Goal: Task Accomplishment & Management: Manage account settings

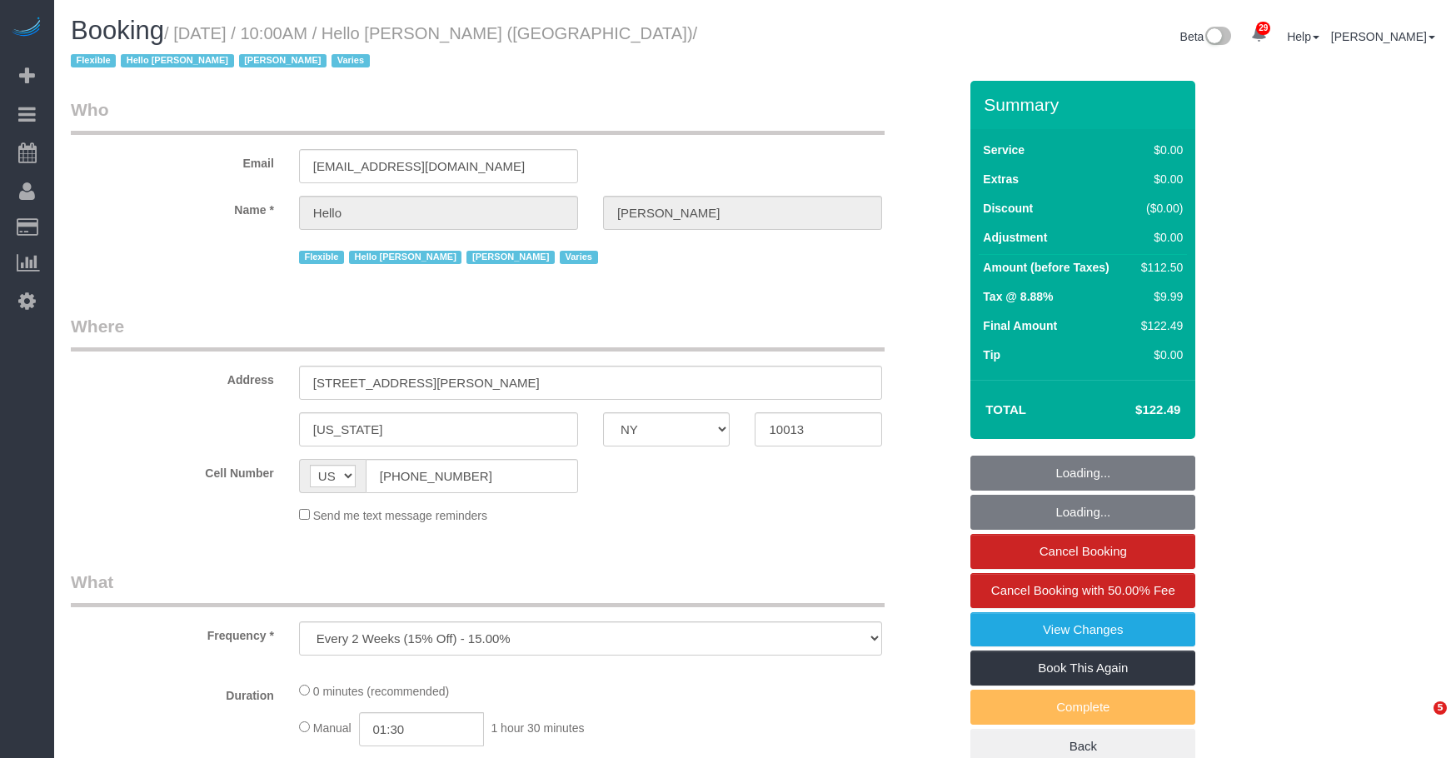
select select "NY"
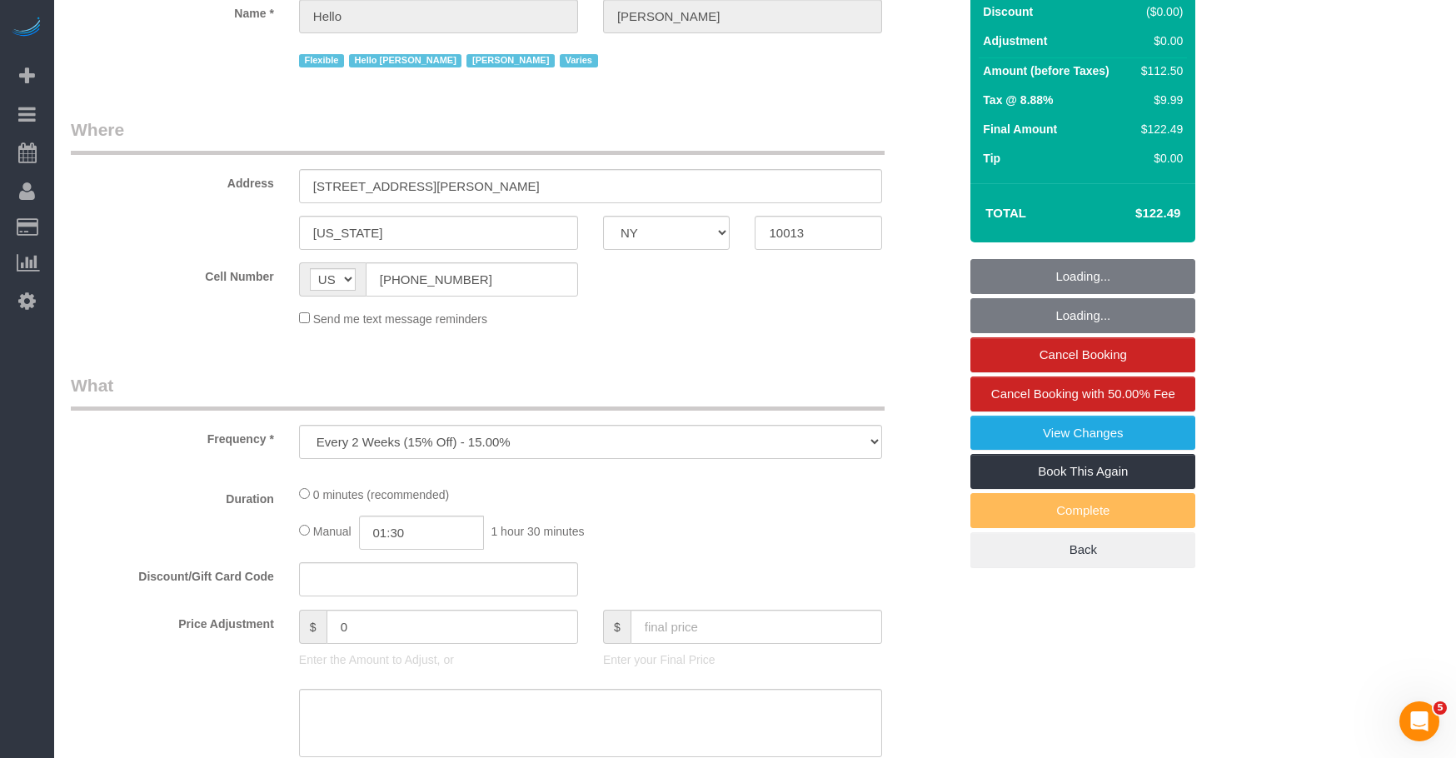
select select "number:89"
select select "number:90"
select select "number:15"
select select "number:6"
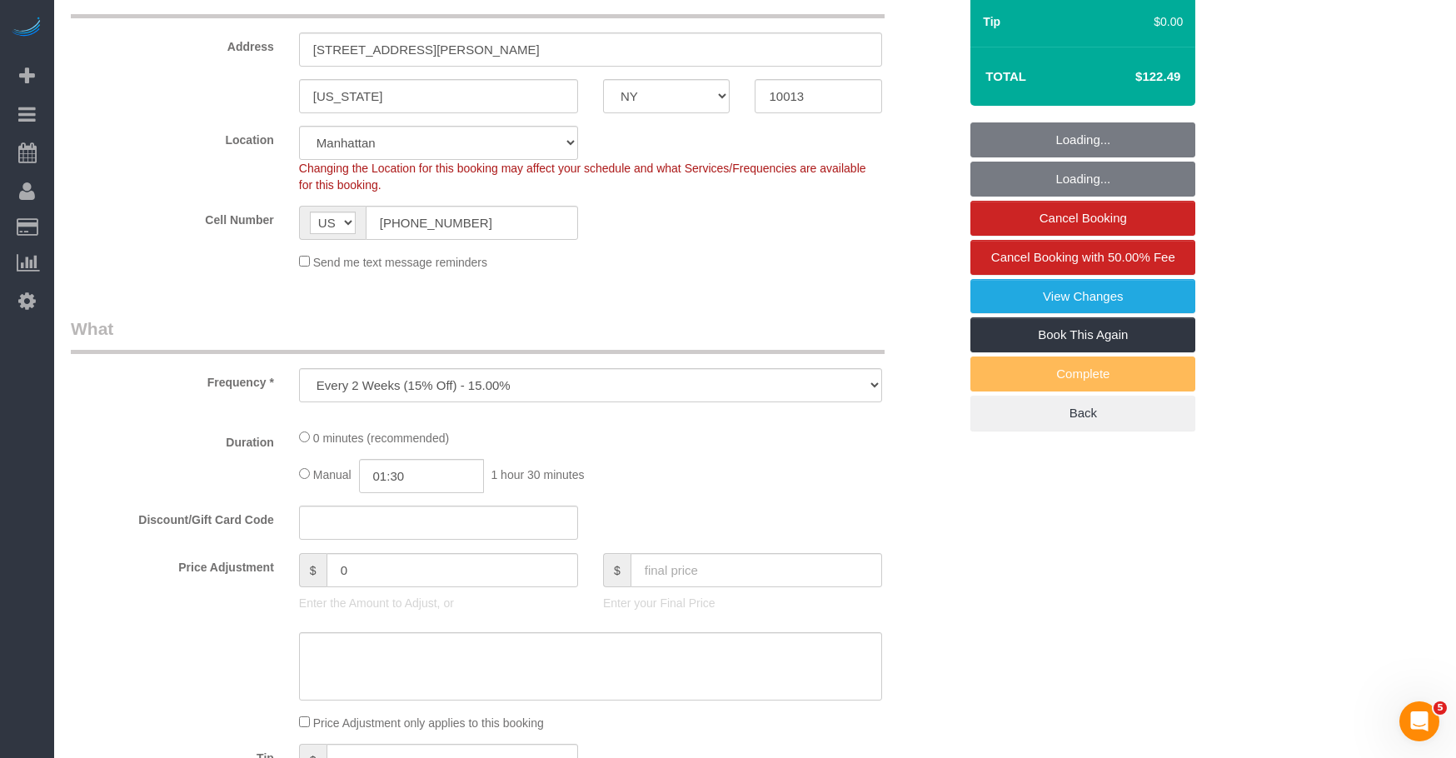
select select "object:970"
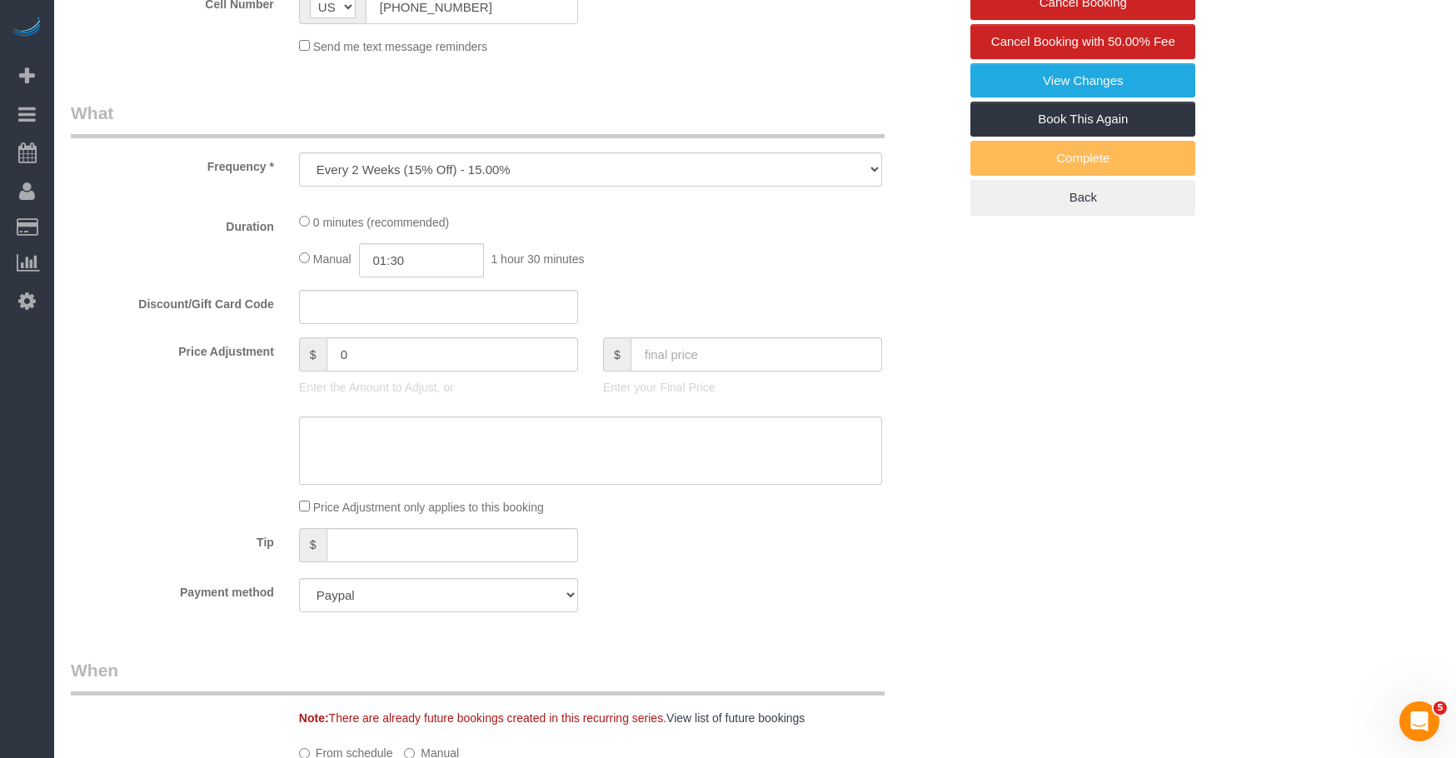
scroll to position [666, 0]
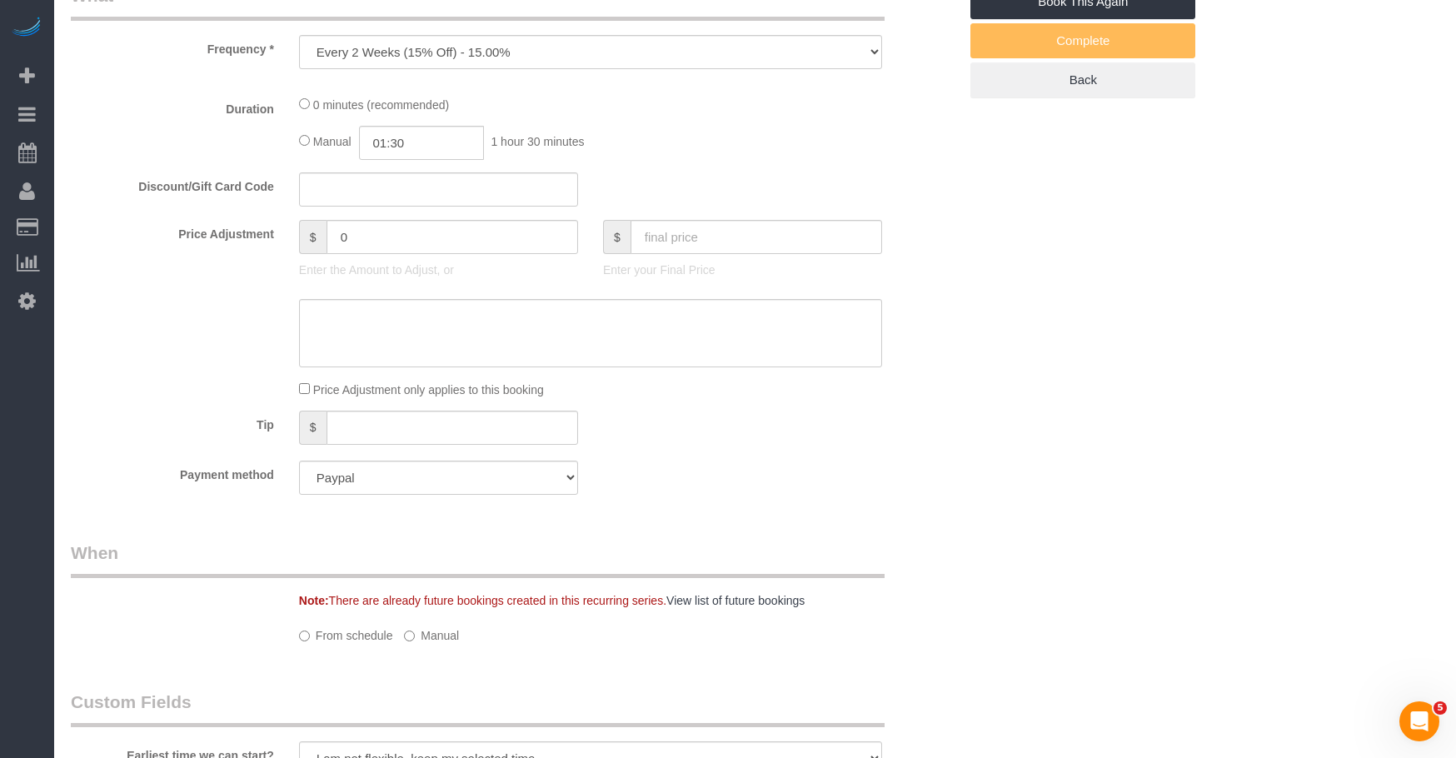
select select "spot1"
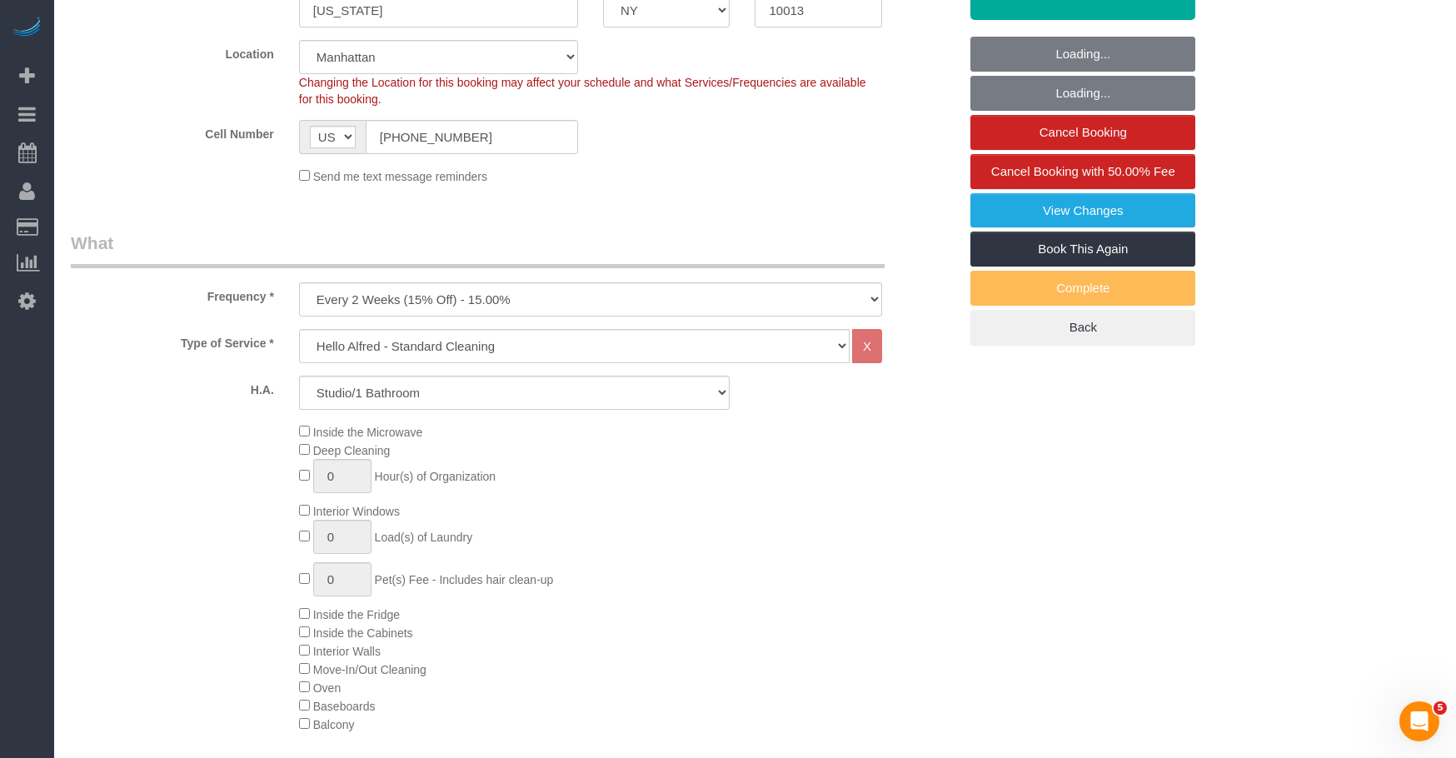
scroll to position [417, 0]
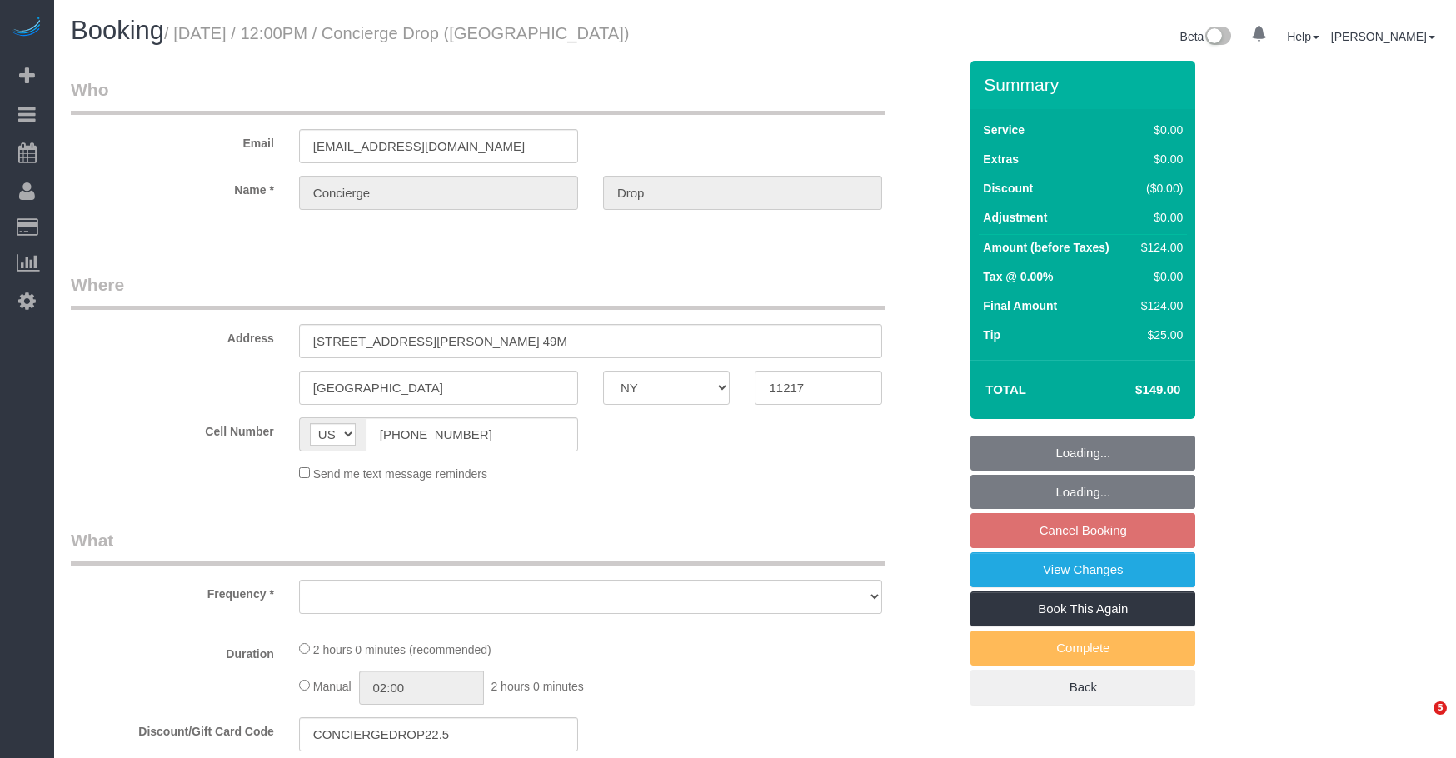
select select "NY"
select select "1"
select select "number:89"
select select "number:90"
select select "number:15"
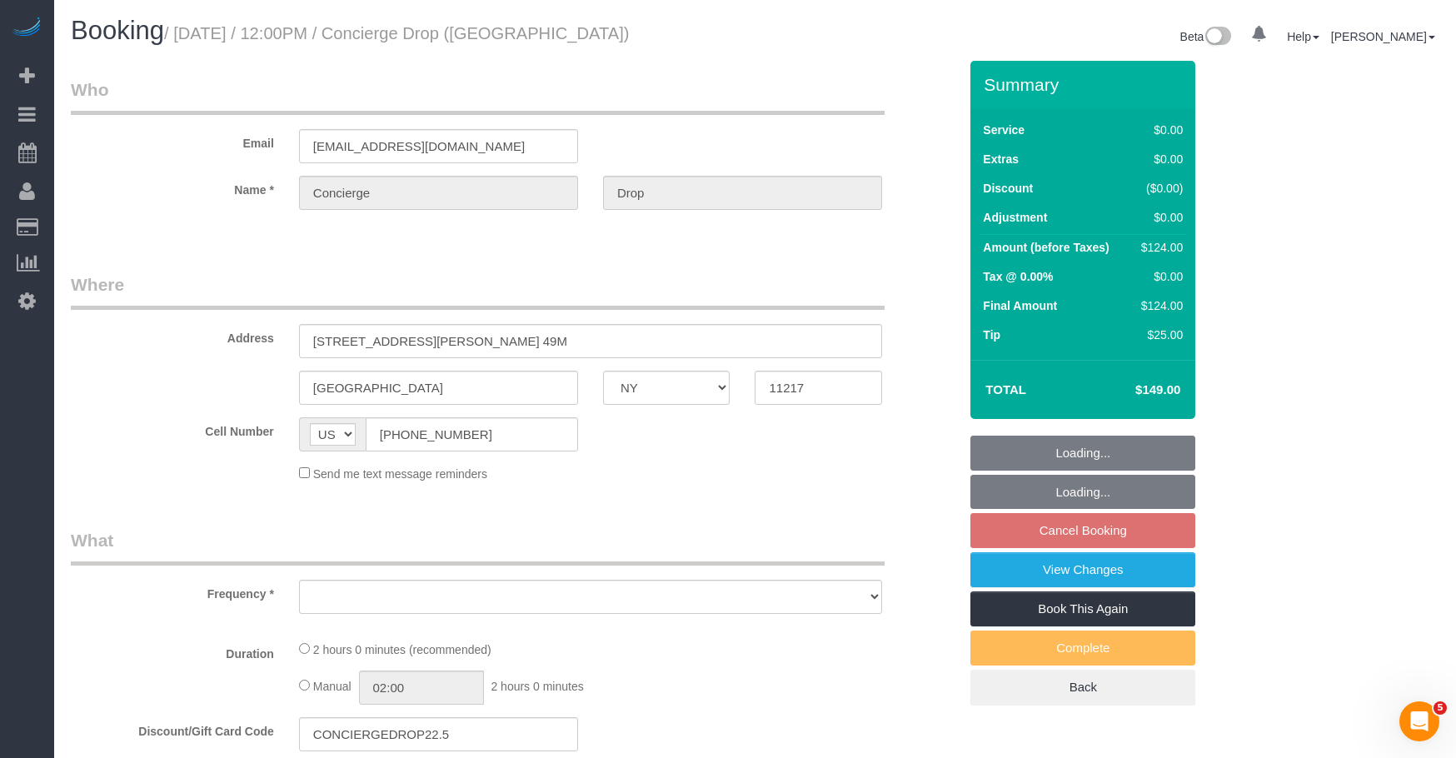
select select "number:5"
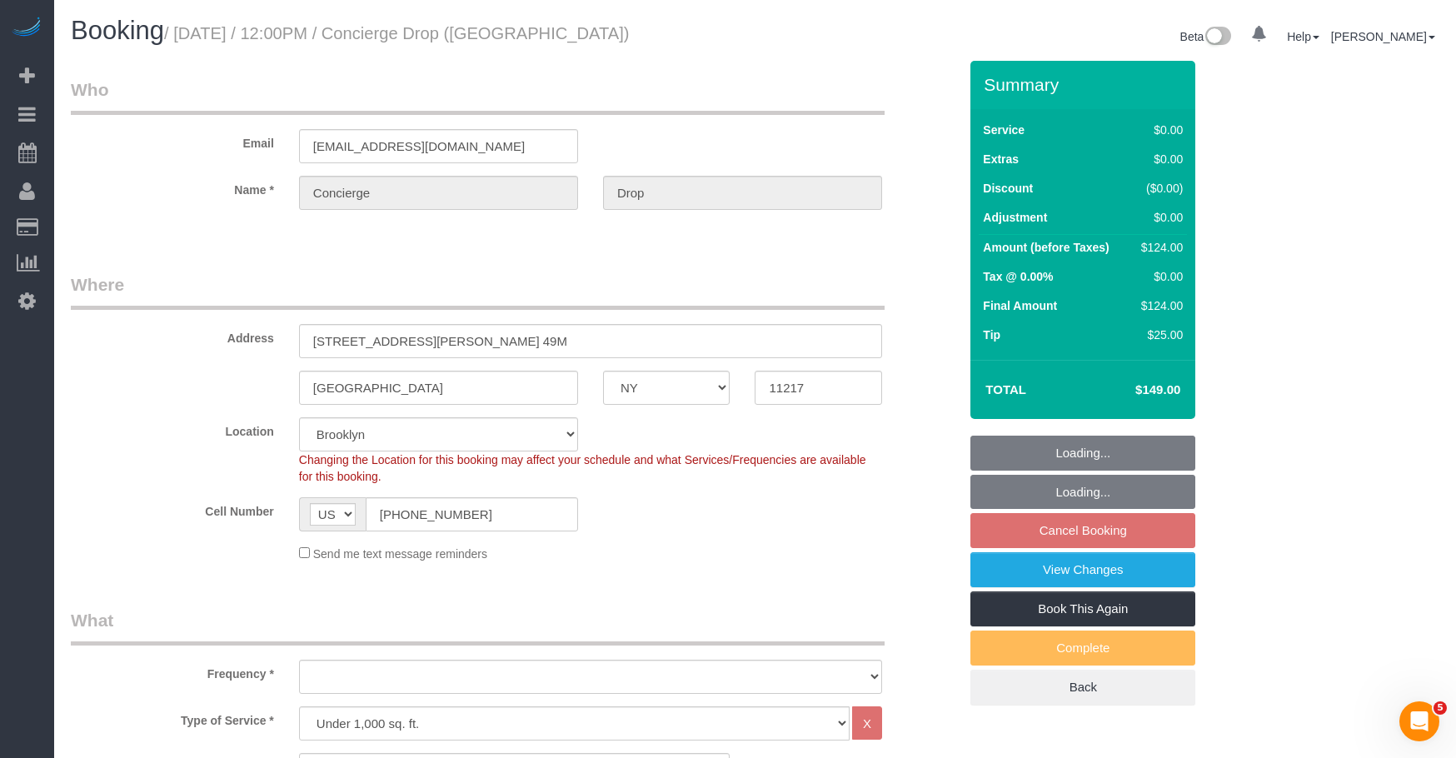
select select "object:1050"
select select "string:stripe-pm_1RaQn24VGloSiKo7zeOF73Wj"
select select "spot5"
select select "1"
select select "object:1476"
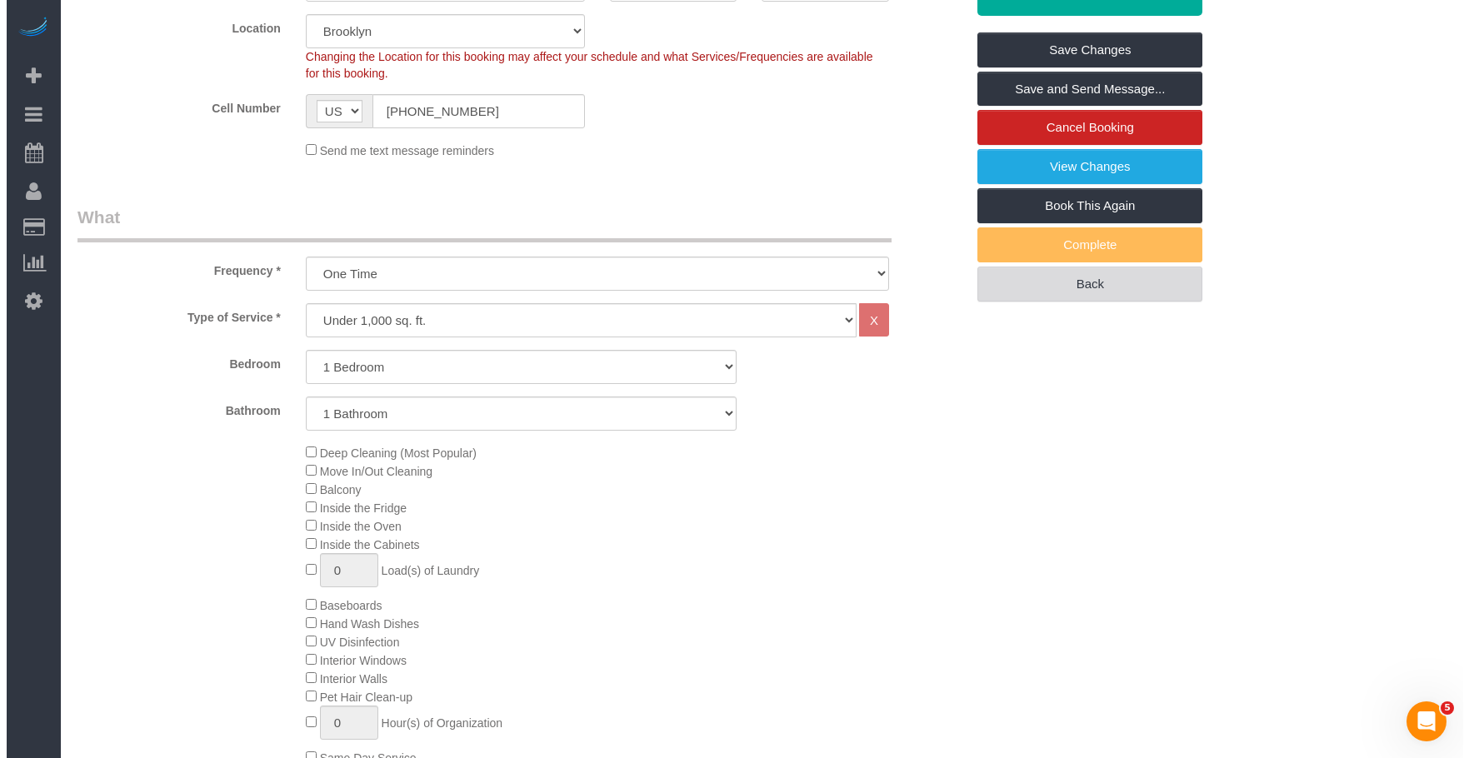
scroll to position [277, 0]
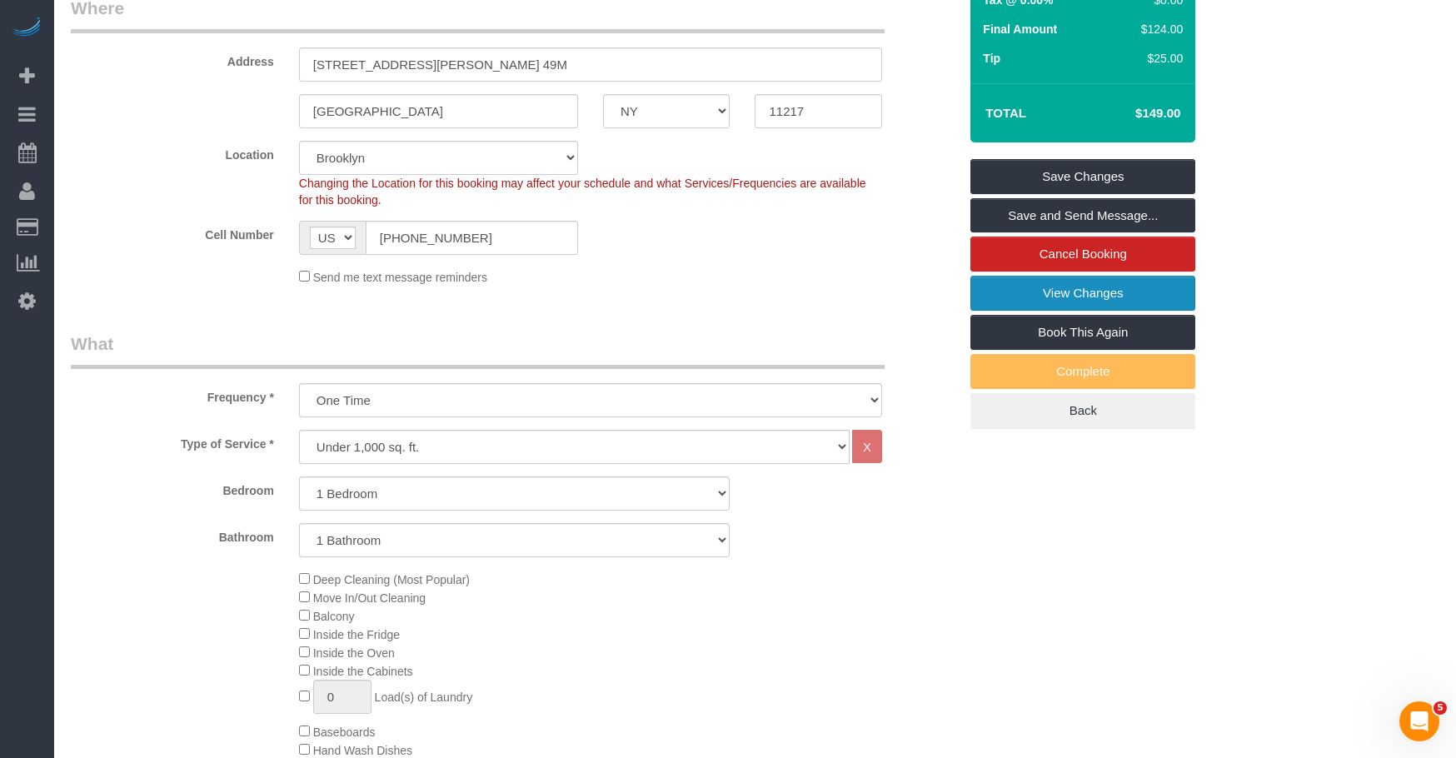
click at [1056, 287] on link "View Changes" at bounding box center [1083, 293] width 225 height 35
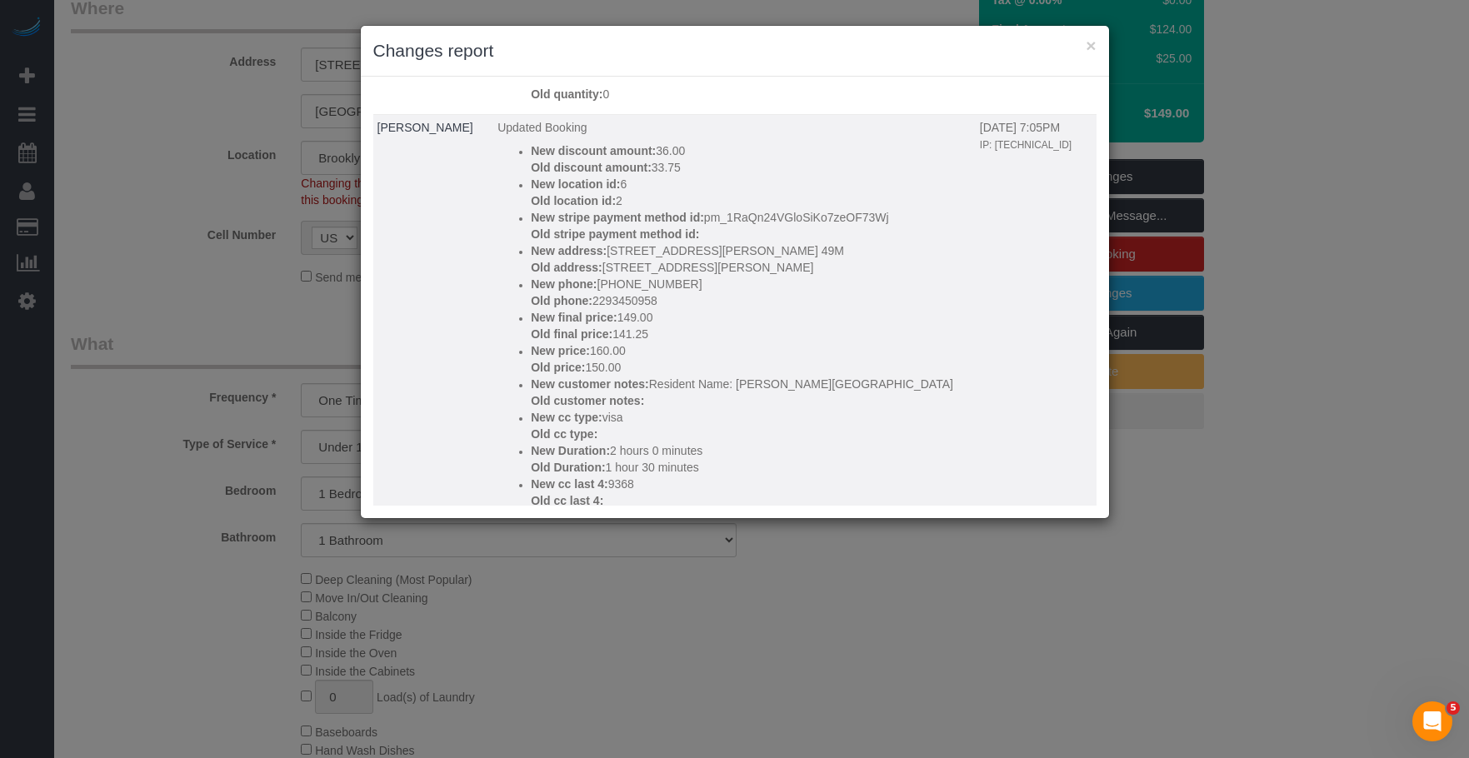
scroll to position [301, 0]
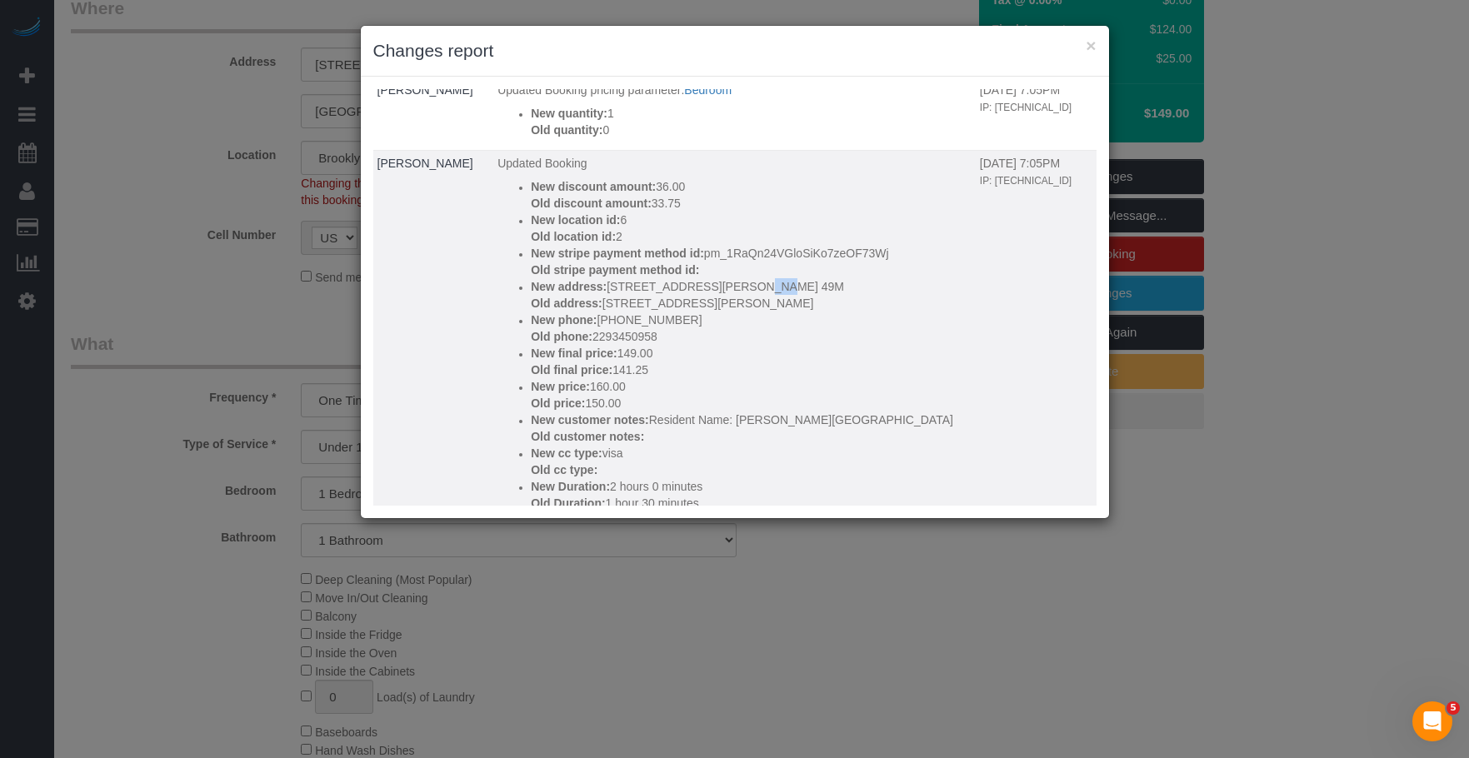
drag, startPoint x: 592, startPoint y: 335, endPoint x: 611, endPoint y: 335, distance: 19.2
click at [611, 295] on p "New address: [STREET_ADDRESS][PERSON_NAME] 49M" at bounding box center [751, 286] width 441 height 17
drag, startPoint x: 587, startPoint y: 349, endPoint x: 606, endPoint y: 352, distance: 18.5
click at [606, 312] on p "Old address: [STREET_ADDRESS][PERSON_NAME]" at bounding box center [751, 303] width 441 height 17
click at [601, 312] on p "Old address: [STREET_ADDRESS][PERSON_NAME]" at bounding box center [751, 303] width 441 height 17
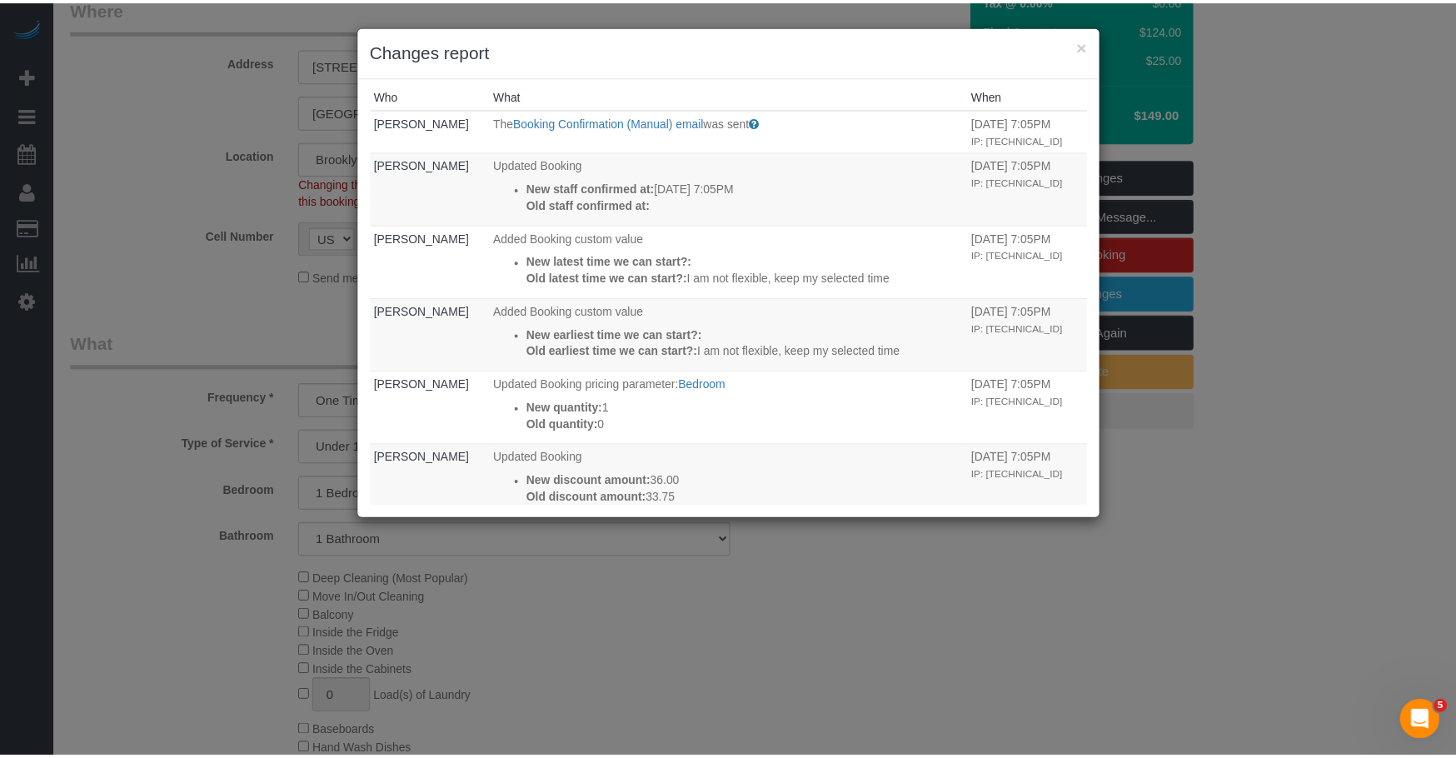
scroll to position [0, 0]
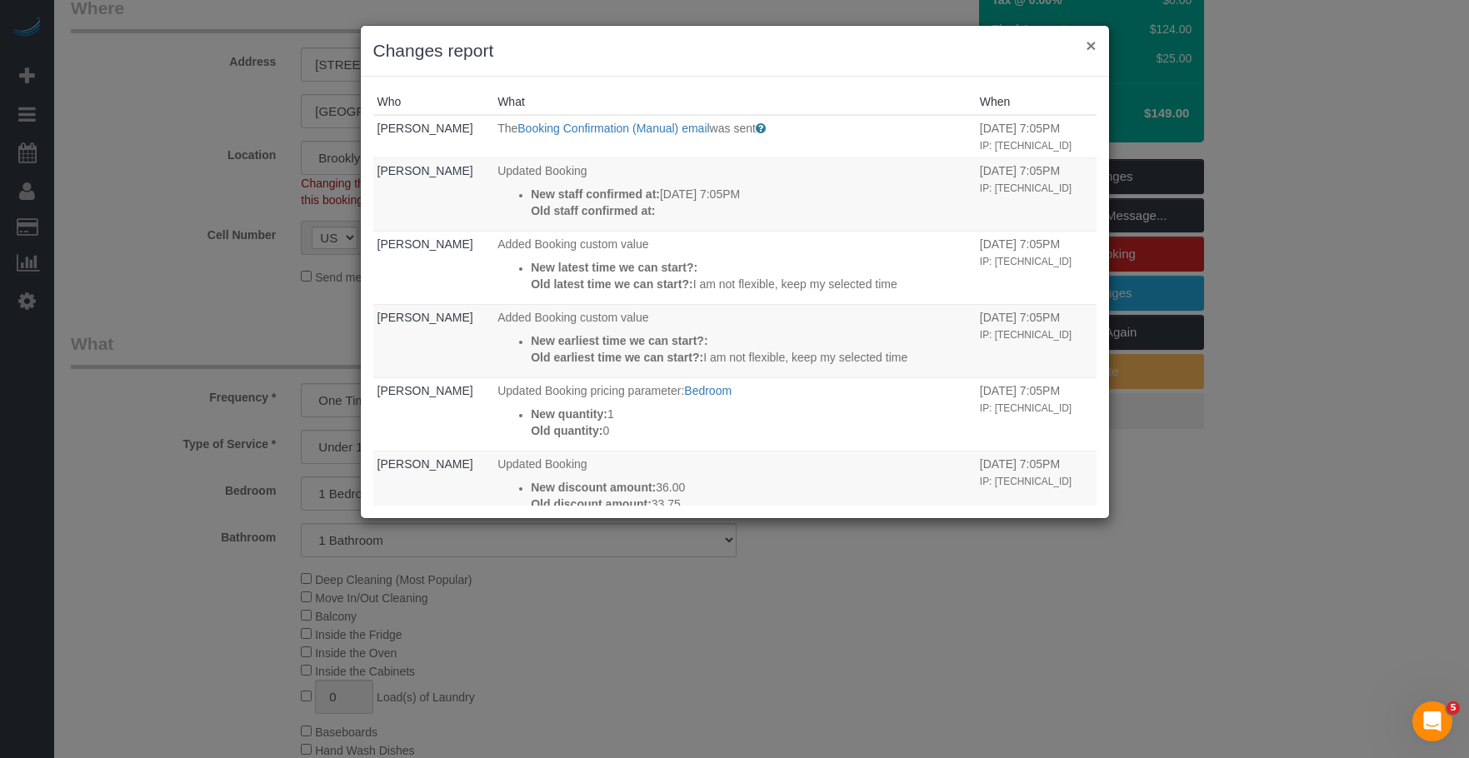
click at [1092, 41] on button "×" at bounding box center [1091, 45] width 10 height 17
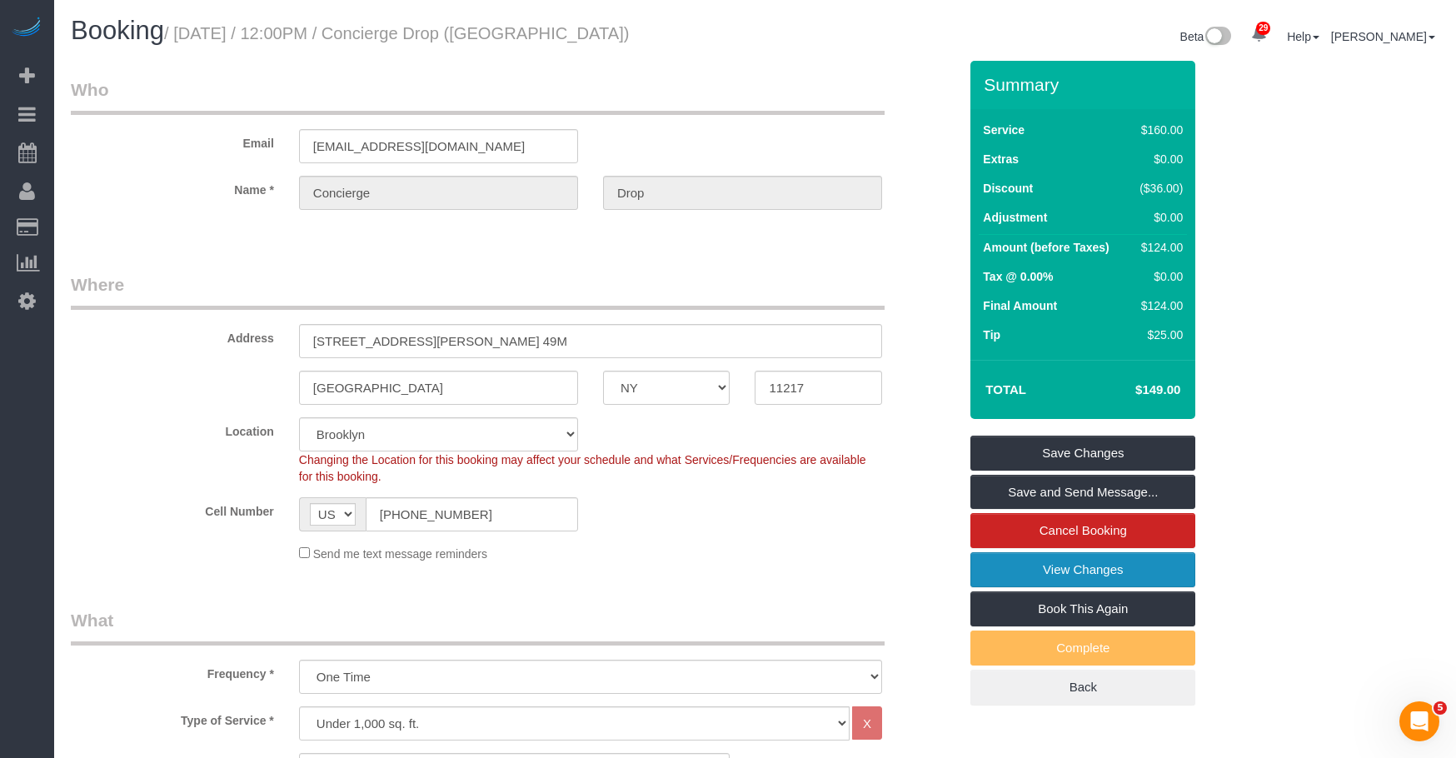
click at [1001, 574] on link "View Changes" at bounding box center [1083, 569] width 225 height 35
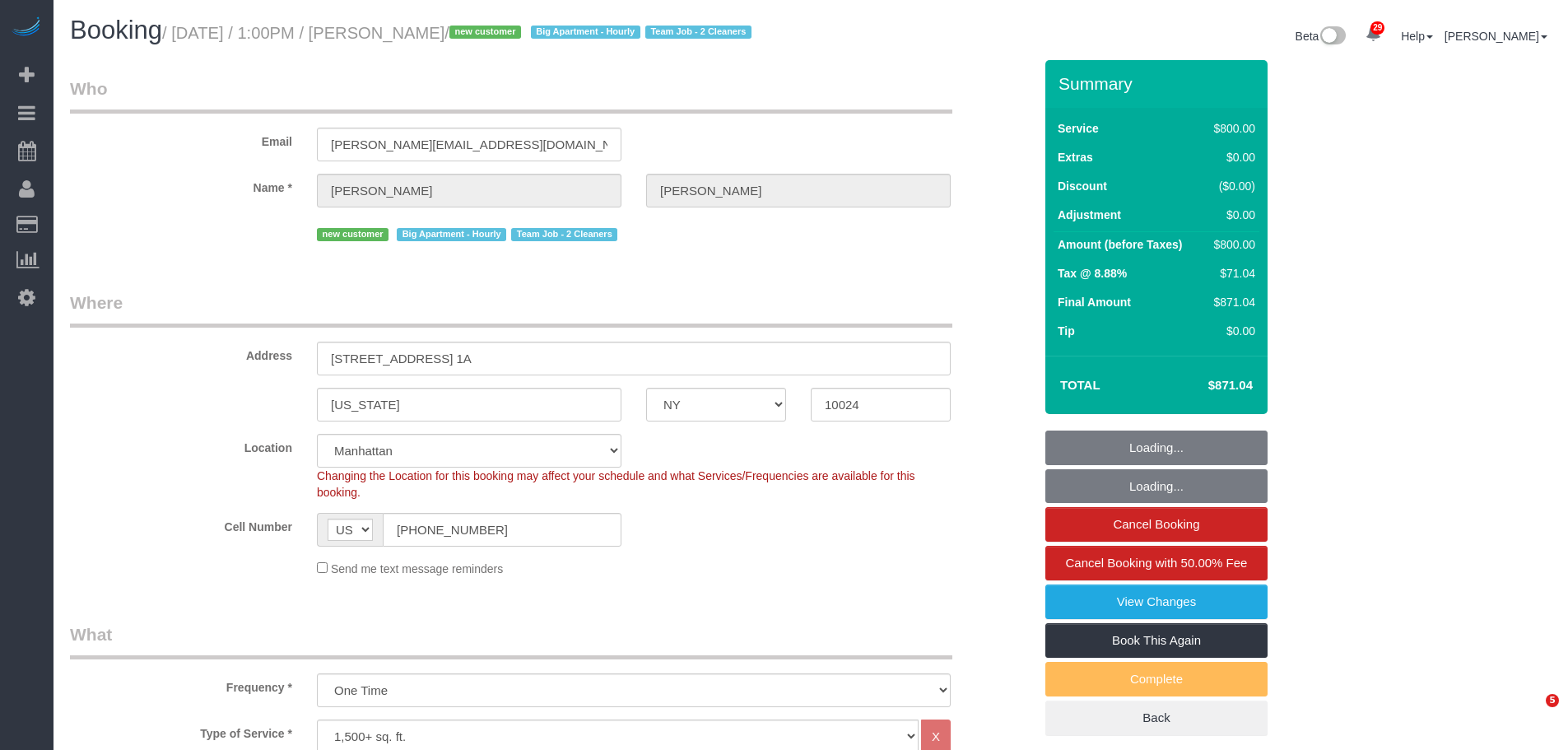
select select "NY"
select select "300"
select select "spot1"
select select "number:89"
select select "number:72"
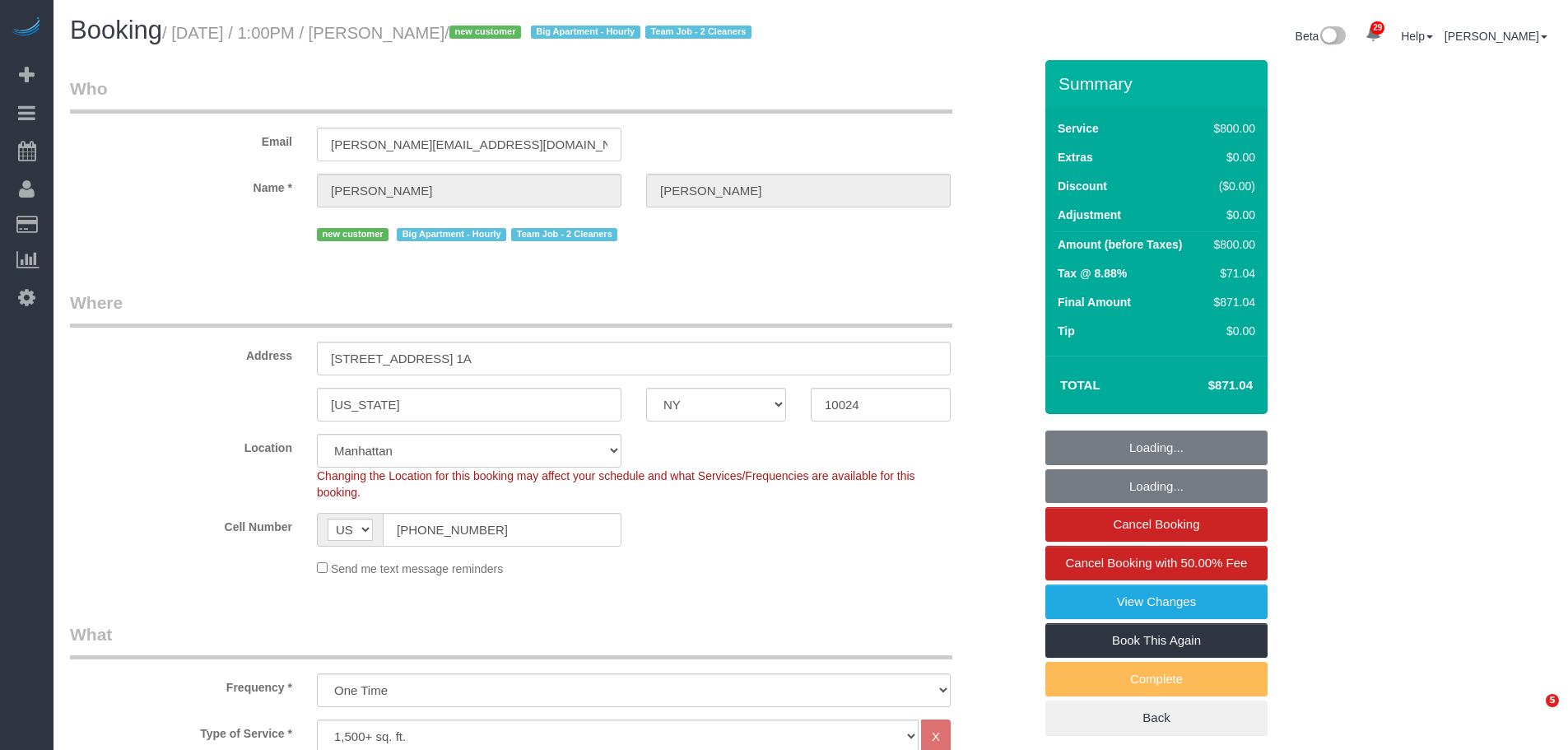
select select "number:13"
select select "number:5"
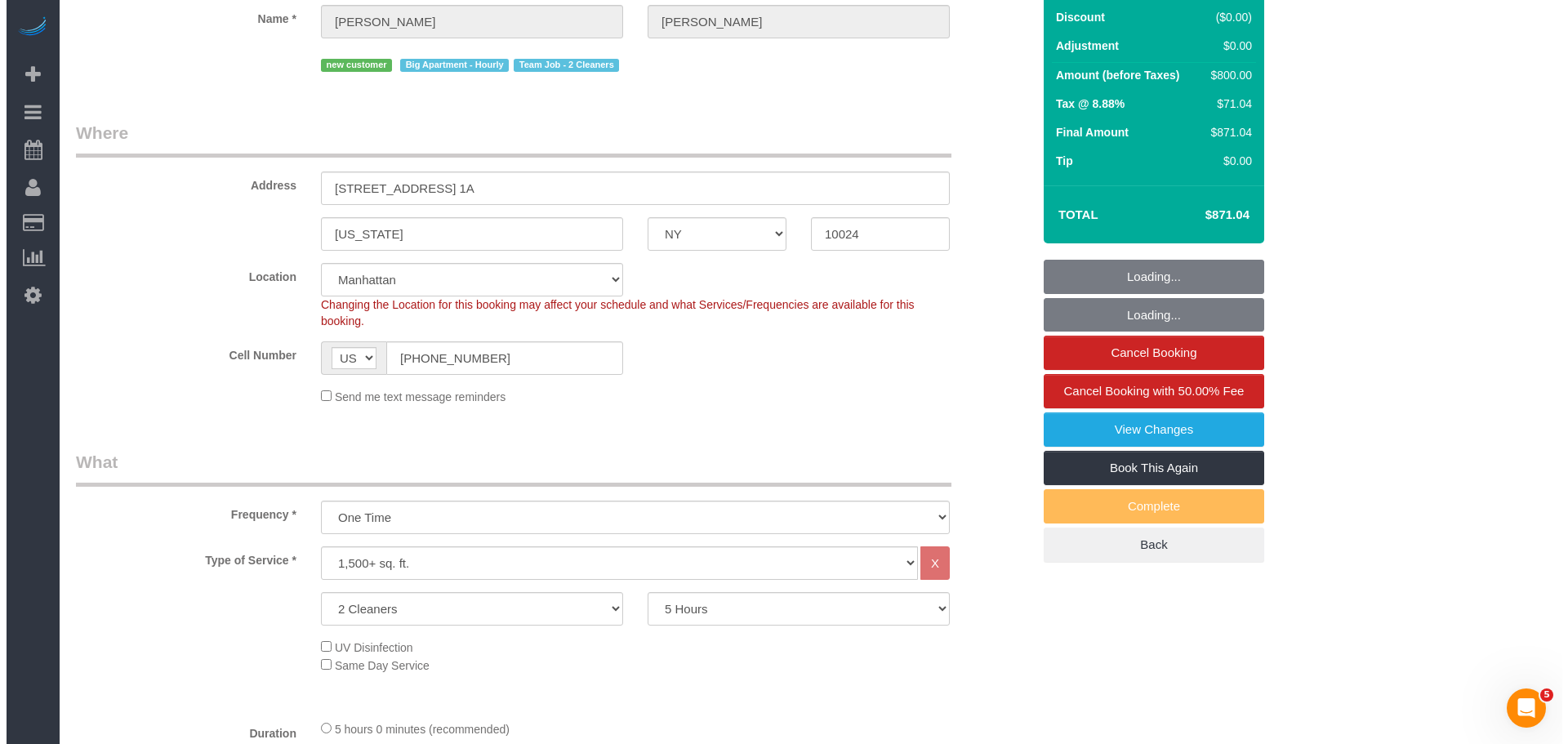
scroll to position [164, 0]
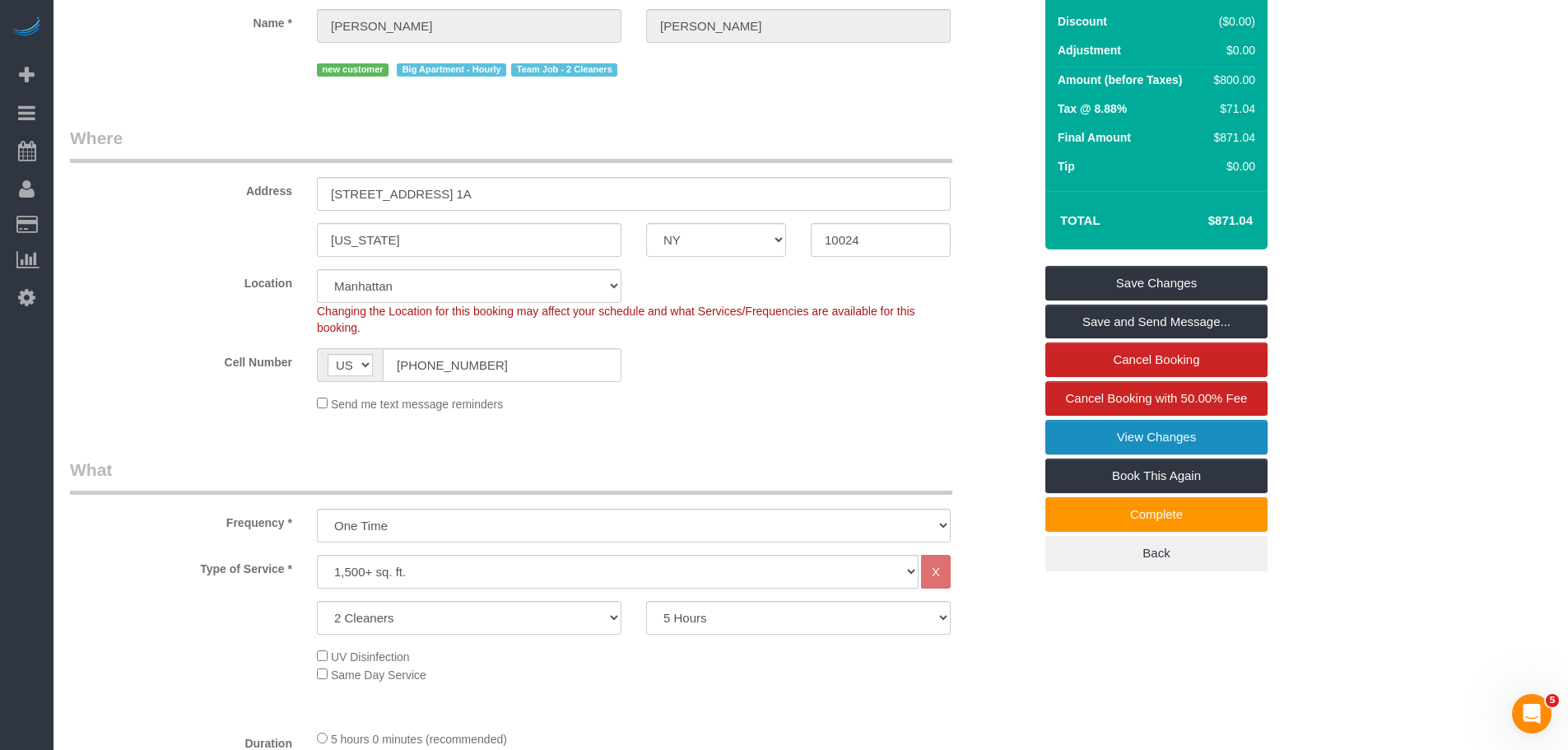
drag, startPoint x: 1078, startPoint y: 448, endPoint x: 965, endPoint y: 402, distance: 122.0
click at [1076, 448] on link "View Changes" at bounding box center [1156, 437] width 222 height 35
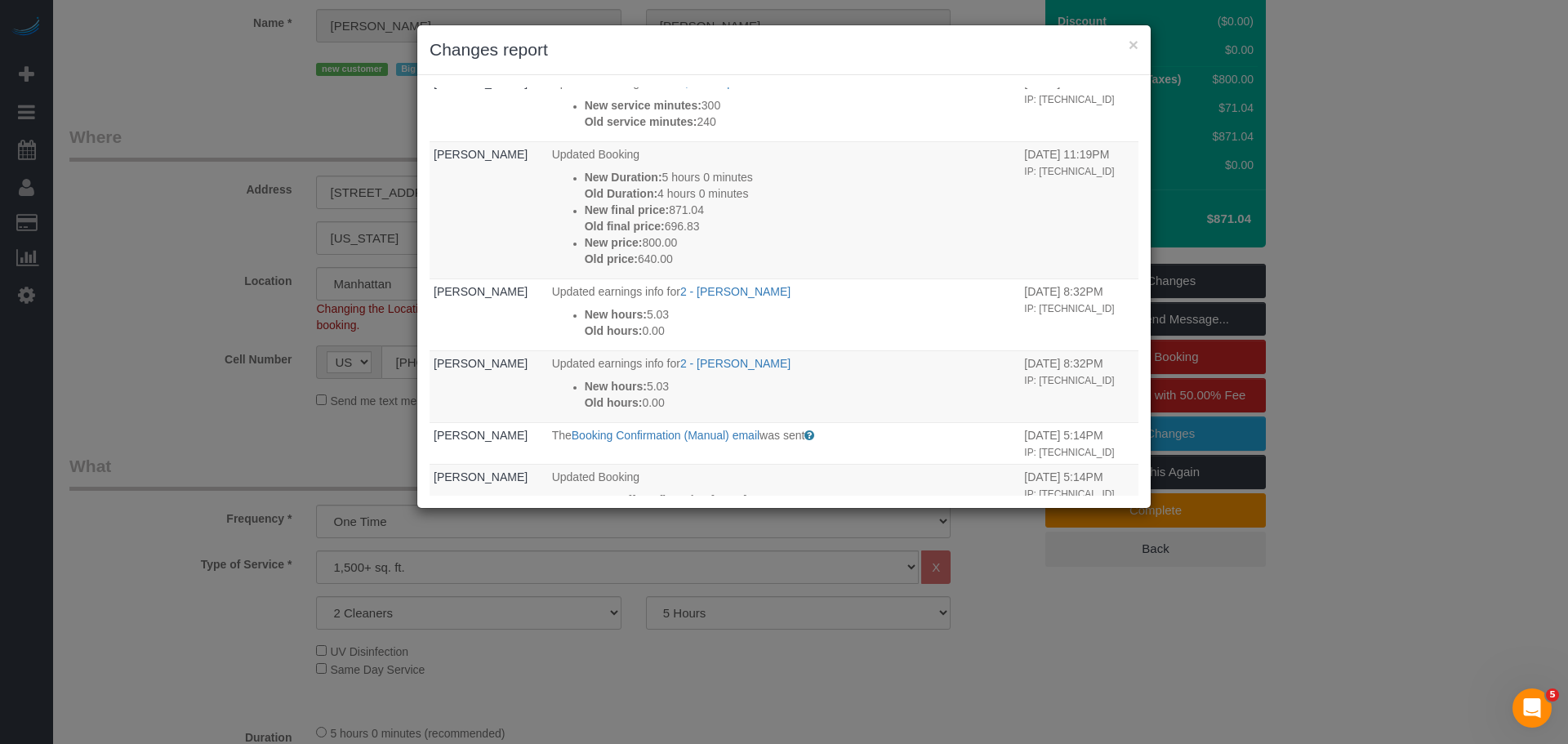
scroll to position [0, 0]
